Goal: Answer question/provide support

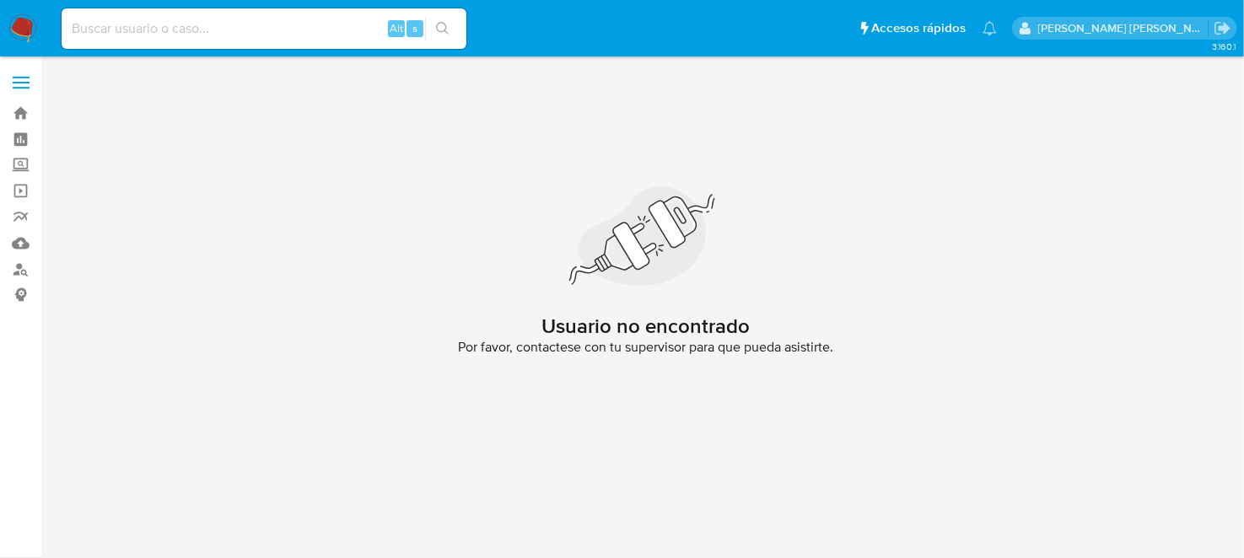
click at [19, 23] on img at bounding box center [22, 28] width 29 height 29
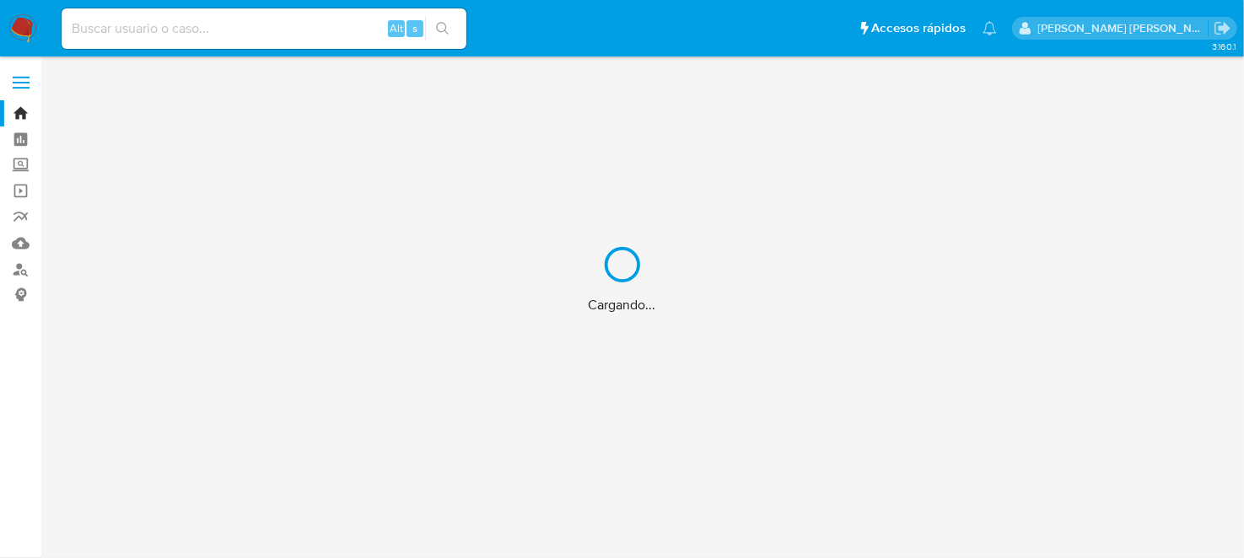
click at [130, 25] on div "Cargando..." at bounding box center [622, 279] width 1244 height 558
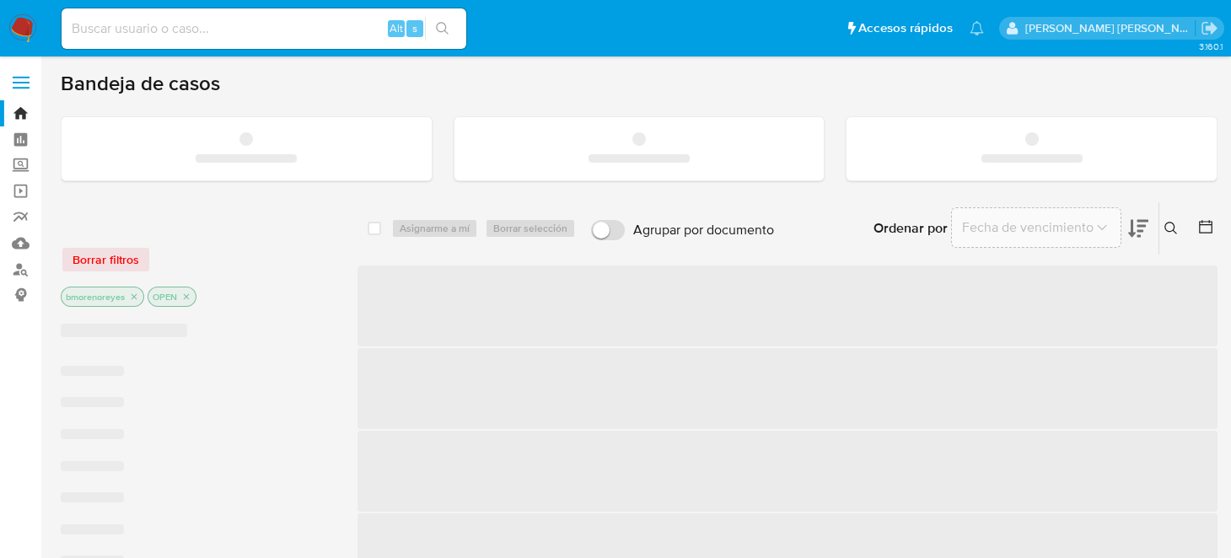
click at [128, 22] on input at bounding box center [264, 29] width 405 height 22
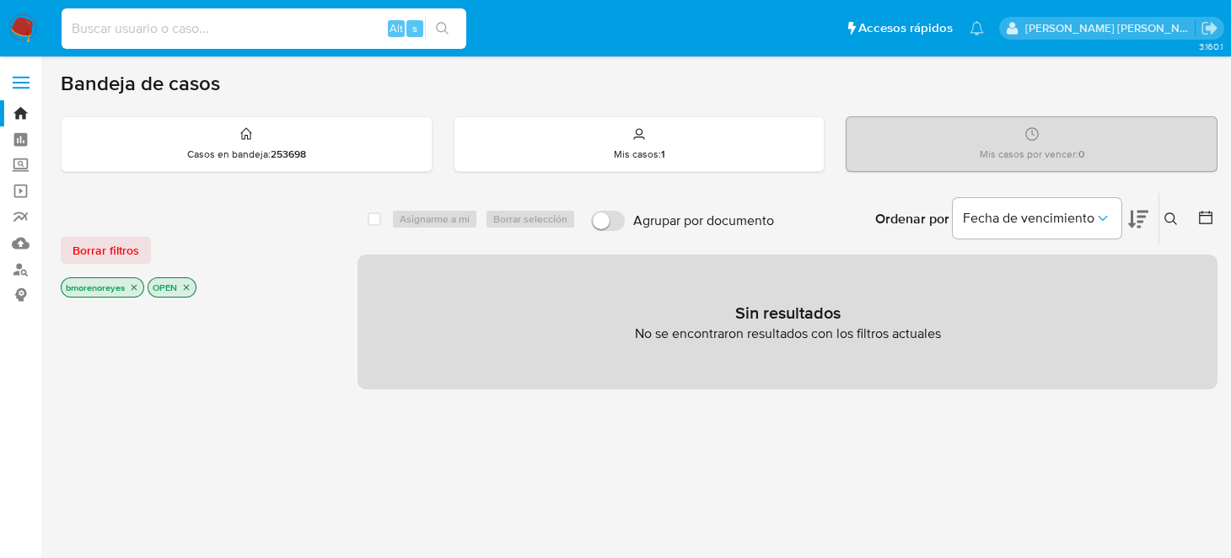
paste input "703467912"
type input "703467912"
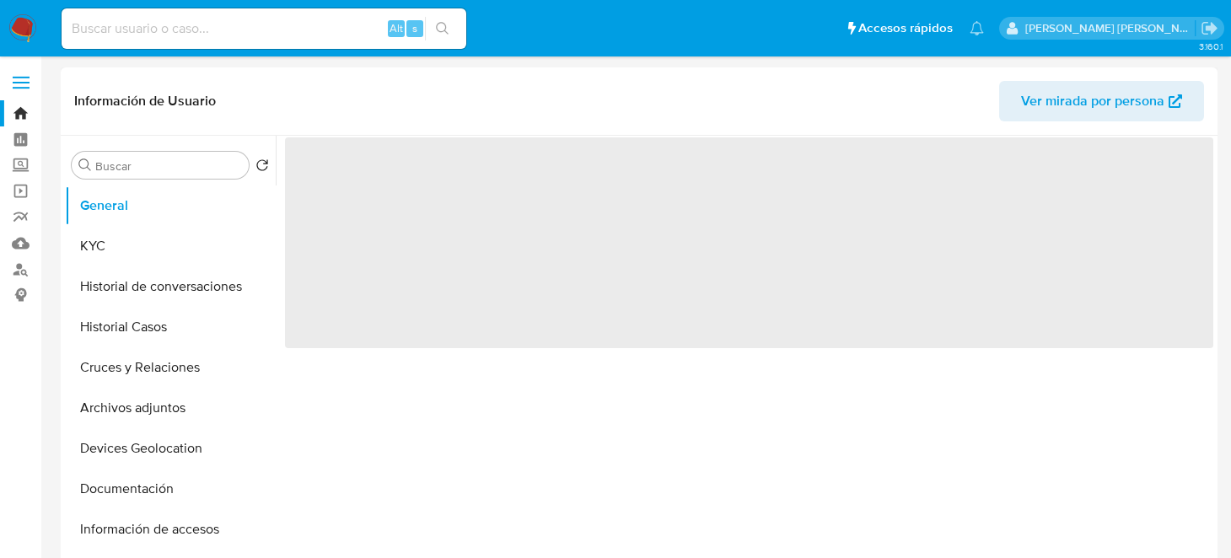
select select "10"
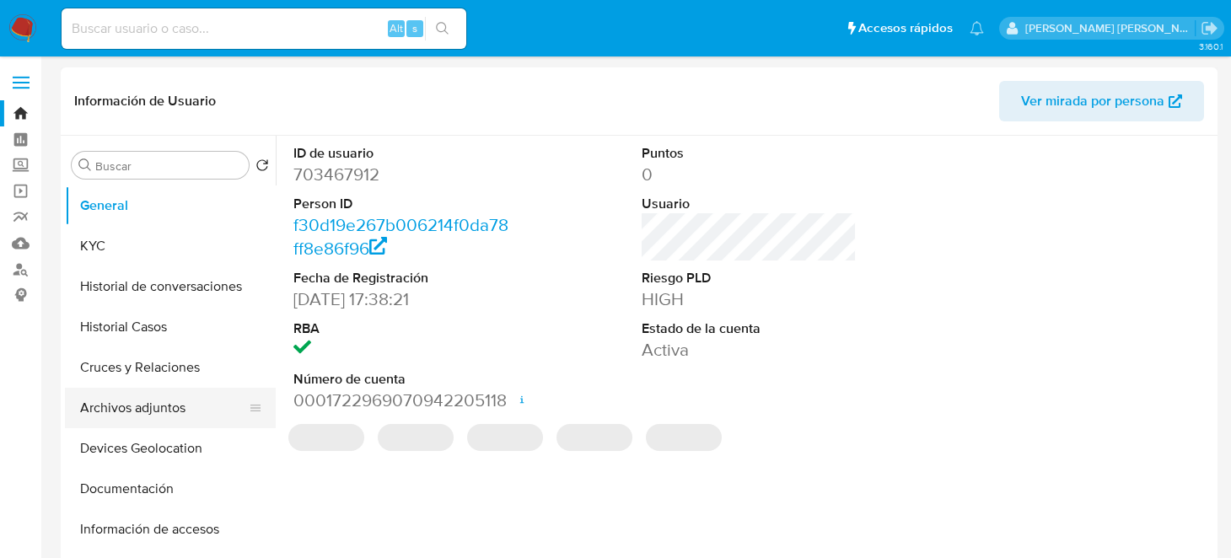
scroll to position [253, 0]
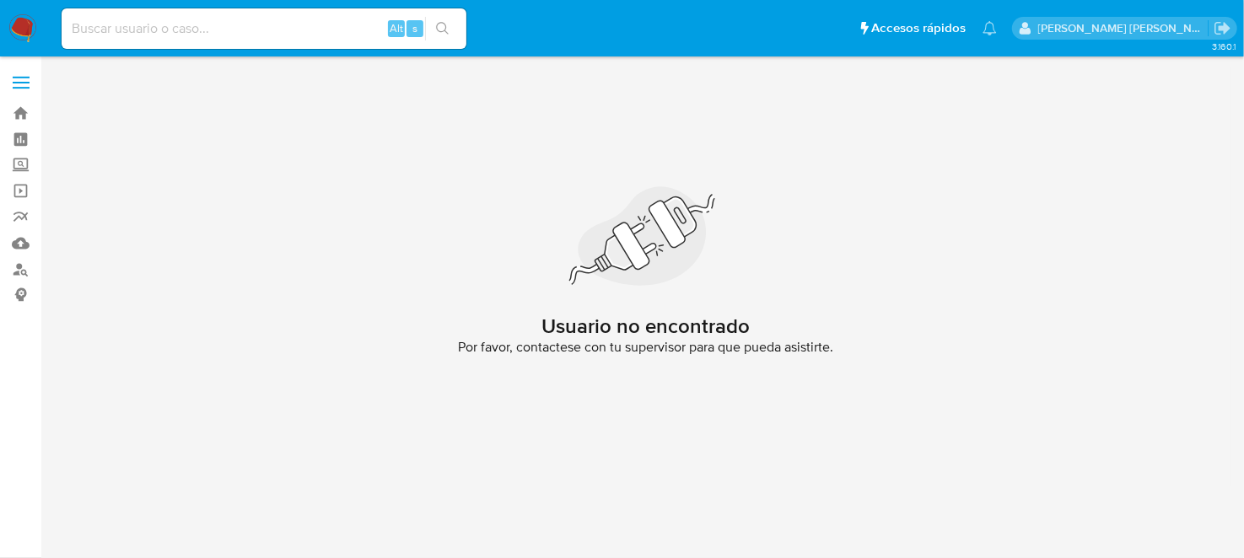
click at [19, 26] on img at bounding box center [22, 28] width 29 height 29
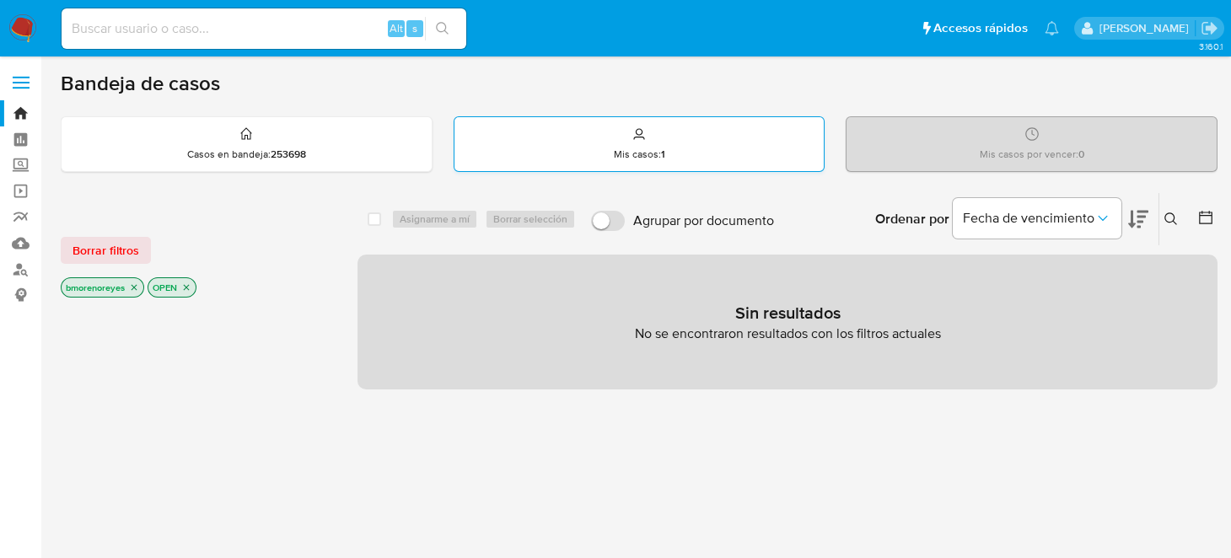
click at [600, 151] on div "Mis casos : 1" at bounding box center [640, 144] width 370 height 54
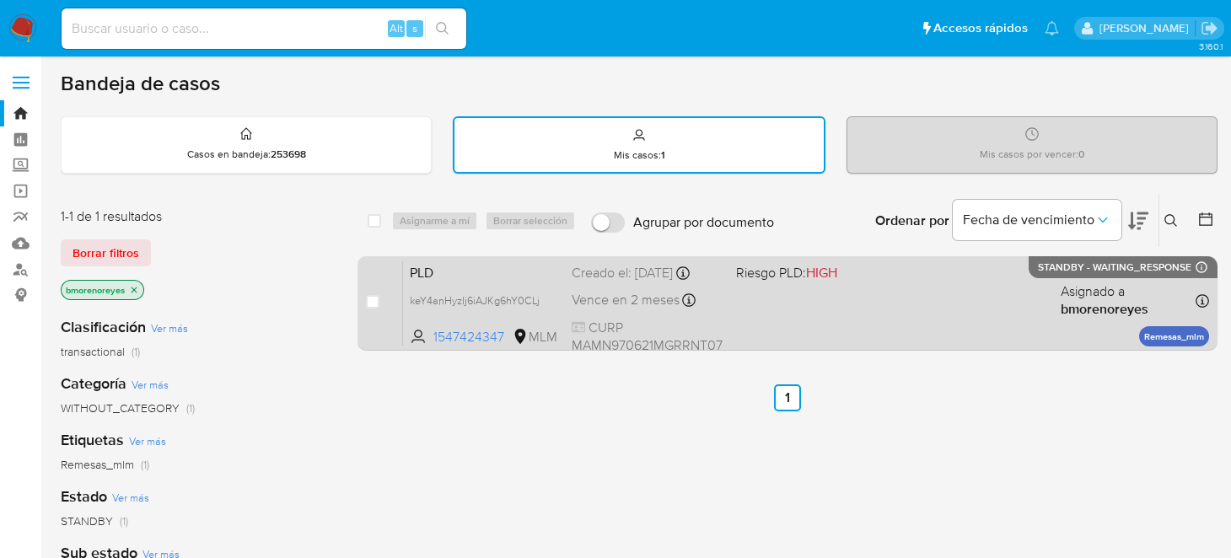
click at [516, 269] on span "PLD" at bounding box center [484, 272] width 148 height 22
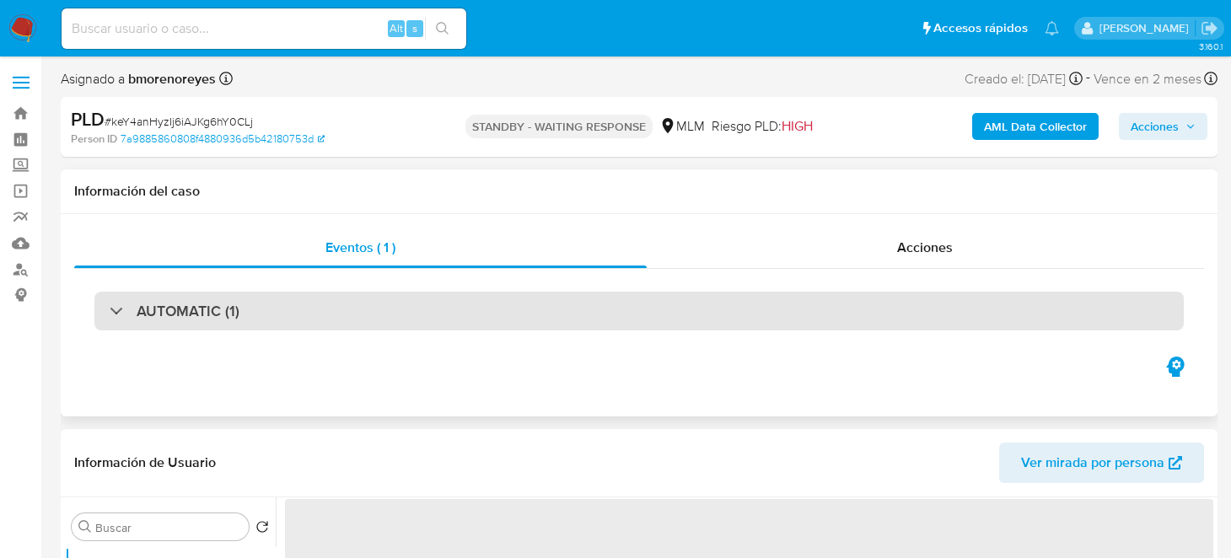
select select "10"
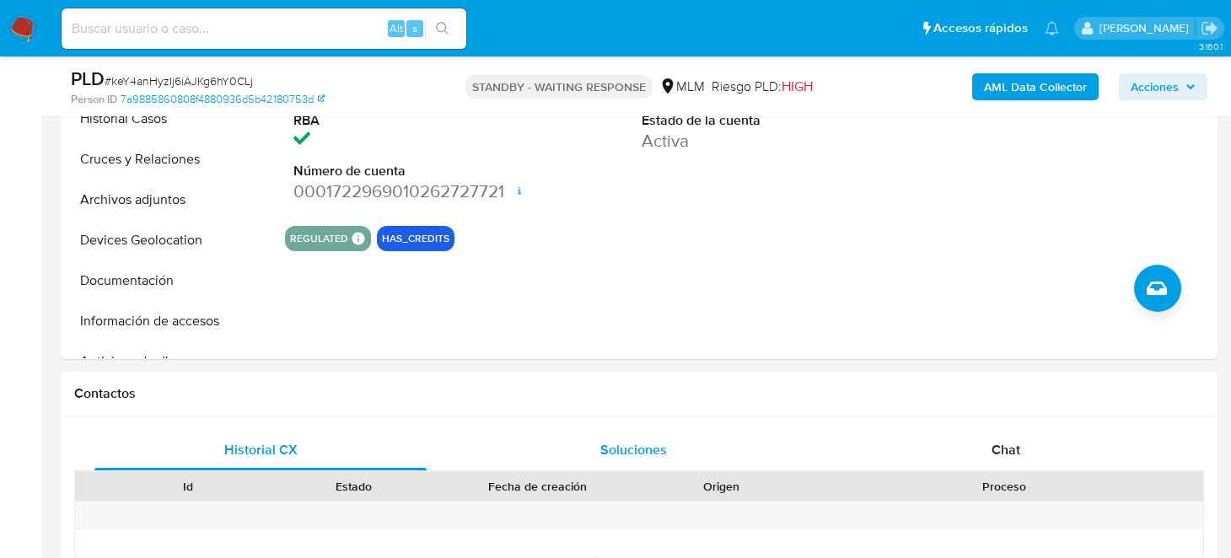
scroll to position [589, 0]
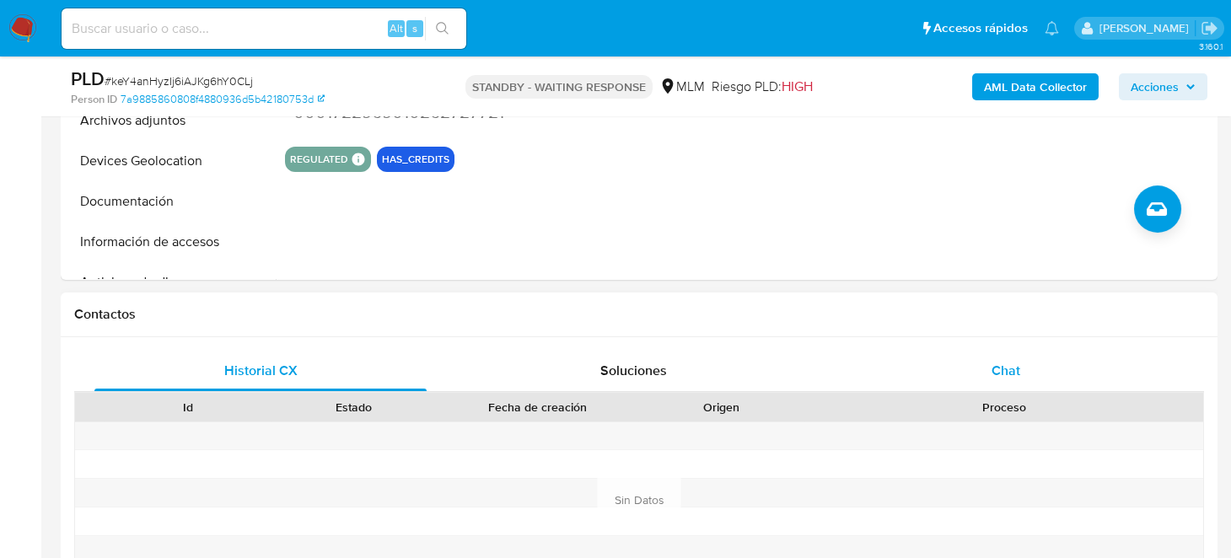
click at [1018, 364] on span "Chat" at bounding box center [1006, 370] width 29 height 19
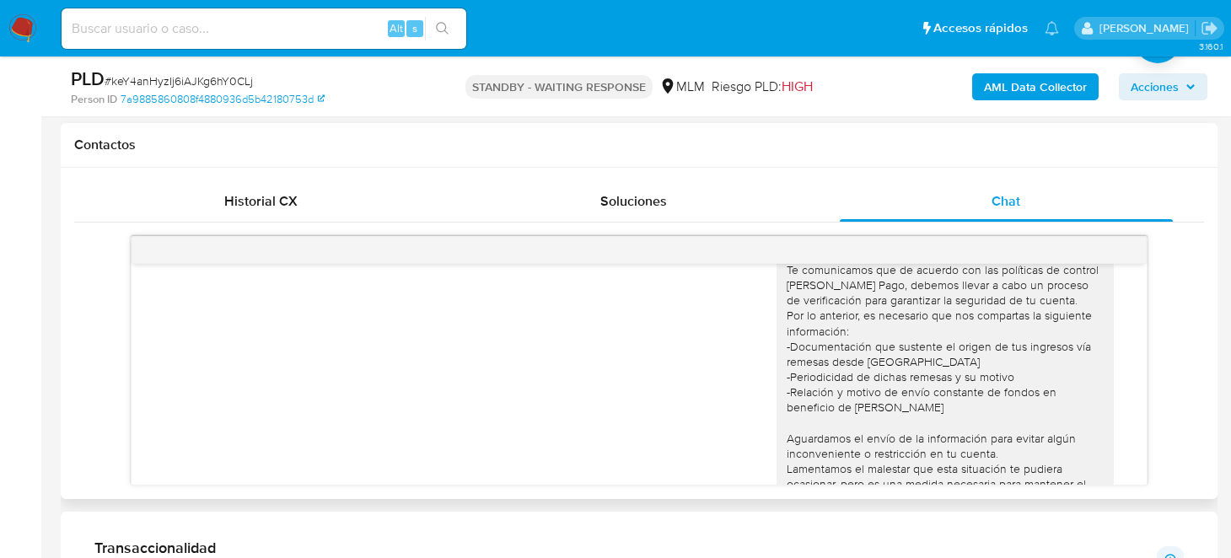
scroll to position [0, 0]
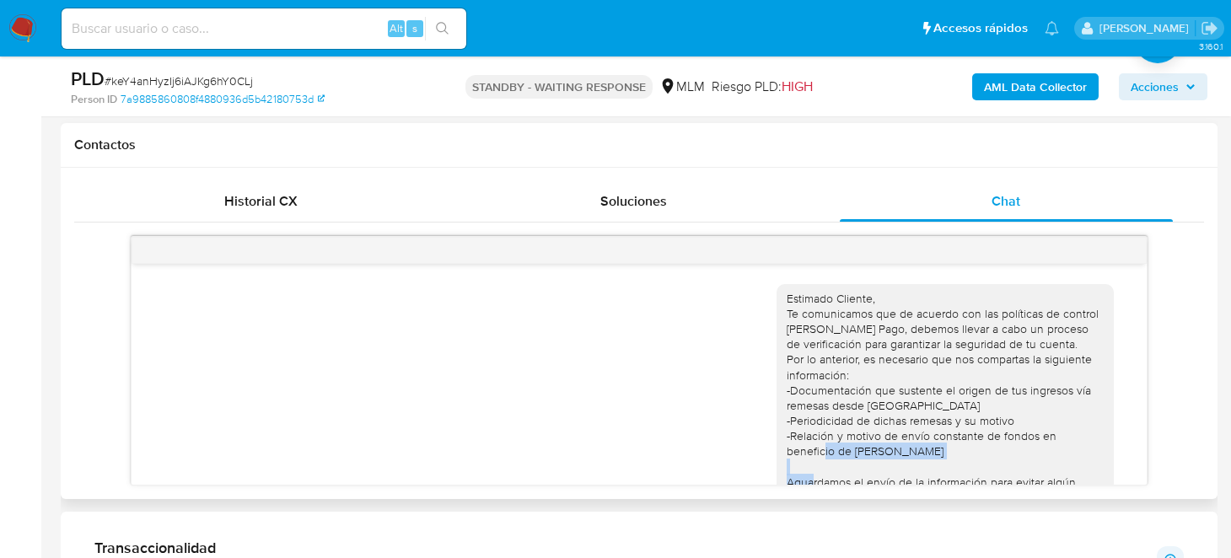
drag, startPoint x: 790, startPoint y: 450, endPoint x: 947, endPoint y: 446, distance: 156.9
click at [947, 446] on div "Estimado Cliente, Te comunicamos que de acuerdo con las políticas de control [P…" at bounding box center [945, 437] width 317 height 292
click at [625, 400] on div "Estimado Cliente, Te comunicamos que de acuerdo con las políticas de control [P…" at bounding box center [639, 442] width 973 height 341
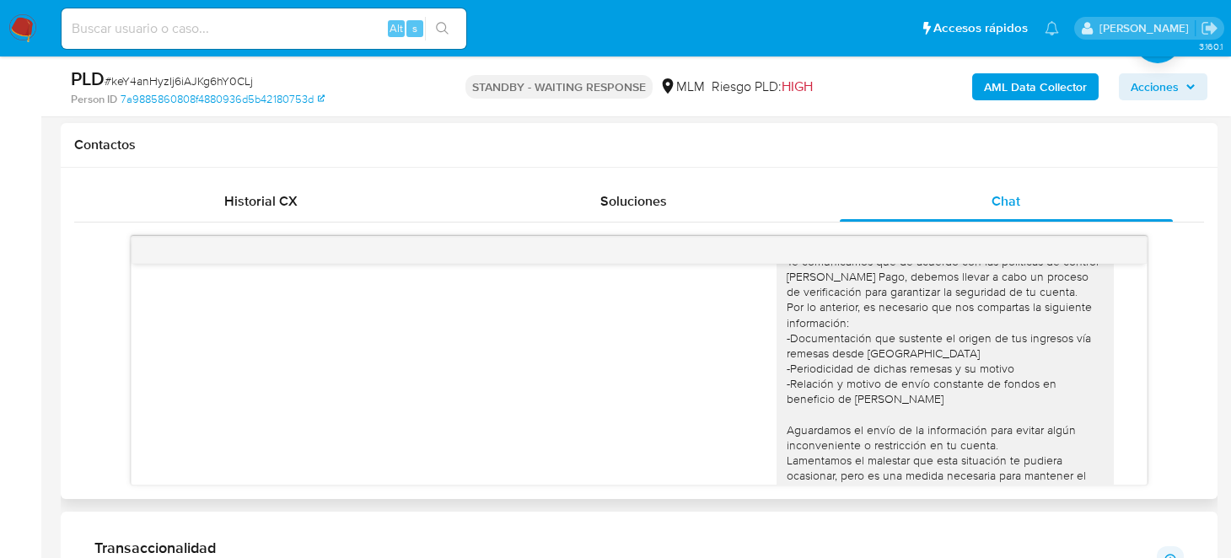
scroll to position [137, 0]
